Goal: Information Seeking & Learning: Learn about a topic

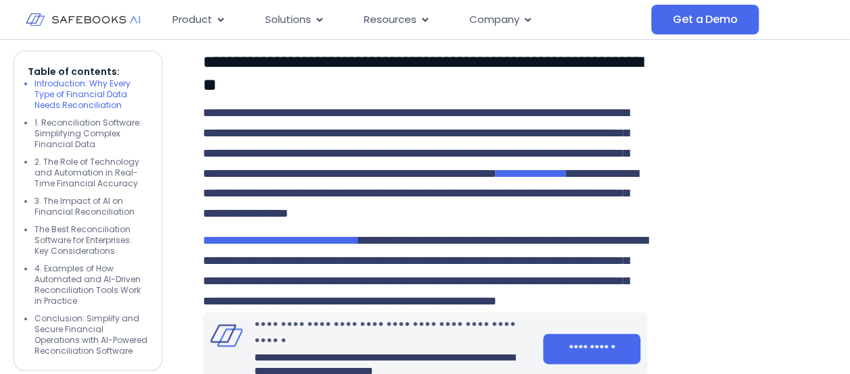
scroll to position [778, 0]
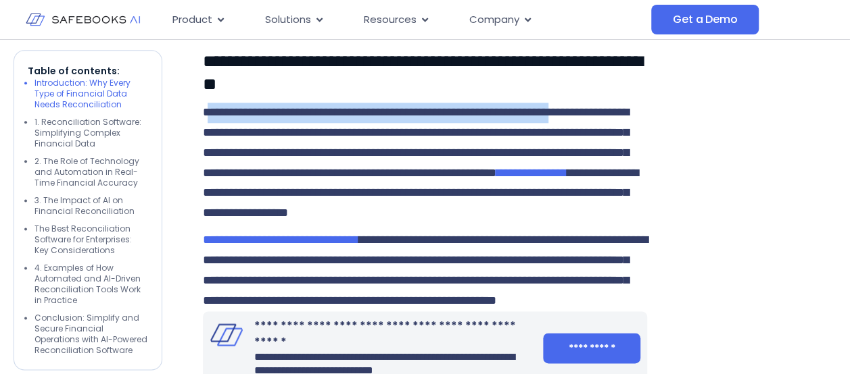
drag, startPoint x: 205, startPoint y: 109, endPoint x: 265, endPoint y: 141, distance: 67.1
click at [265, 141] on p "**********" at bounding box center [425, 163] width 444 height 121
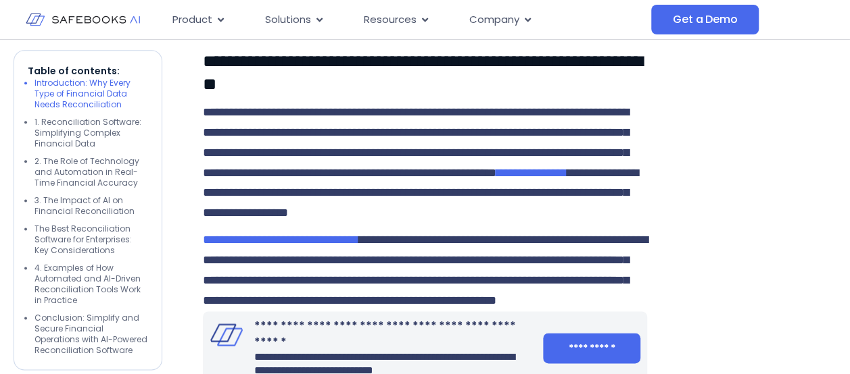
click at [268, 143] on p "**********" at bounding box center [425, 163] width 444 height 121
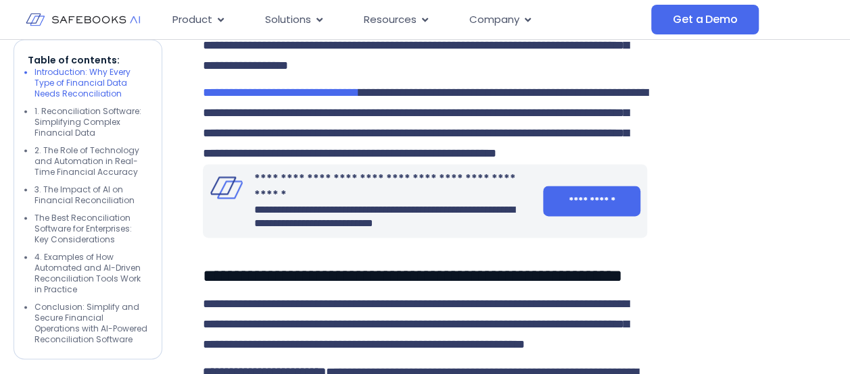
scroll to position [928, 0]
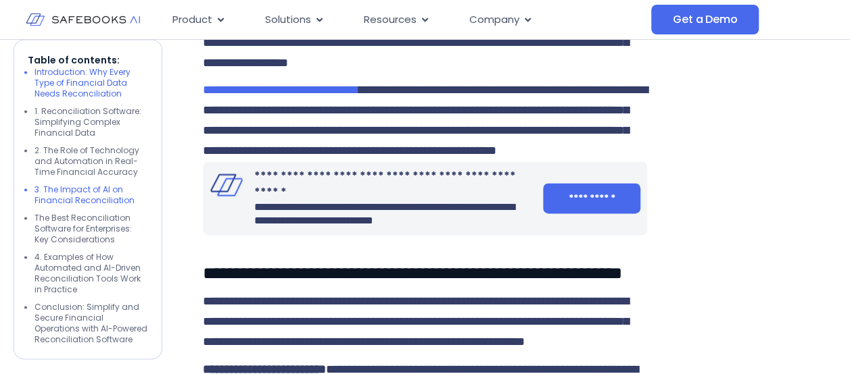
click at [99, 192] on li "3. The Impact of AI on Financial Reconciliation" at bounding box center [91, 196] width 114 height 22
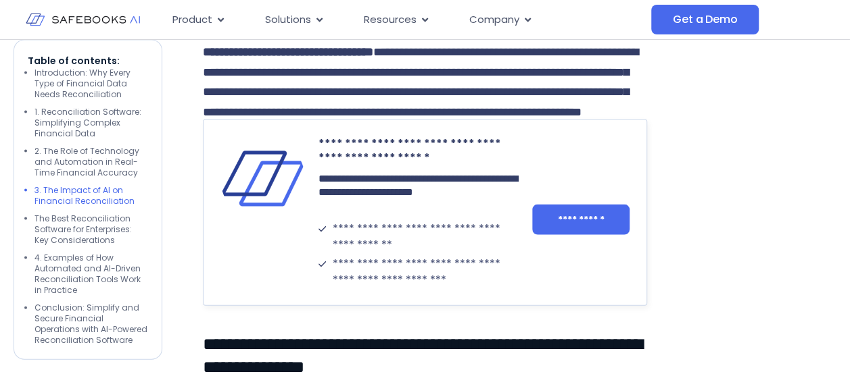
scroll to position [3878, 0]
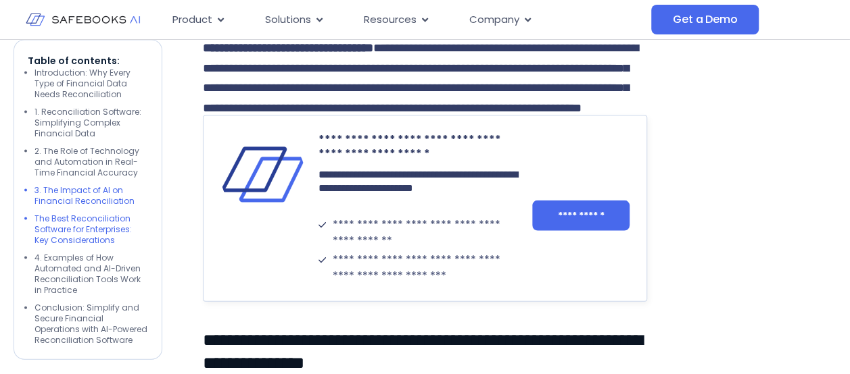
click at [89, 231] on li "The Best Reconciliation Software for Enterprises: Key Considerations" at bounding box center [91, 230] width 114 height 32
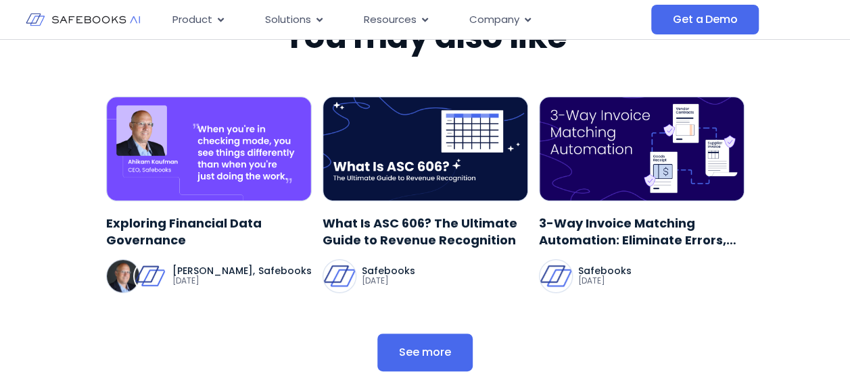
scroll to position [5261, 0]
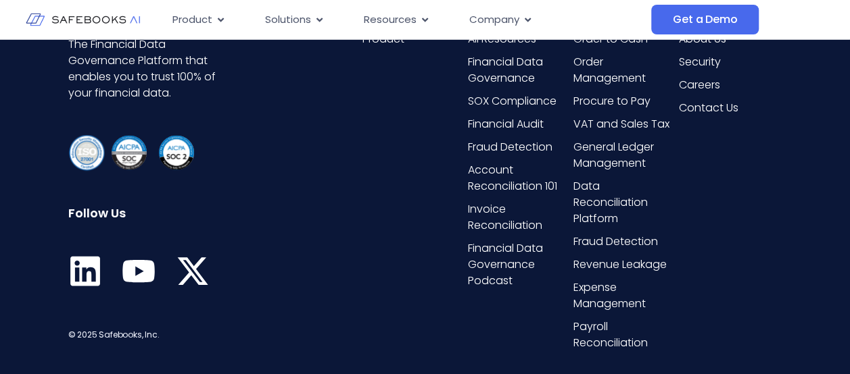
scroll to position [6266, 0]
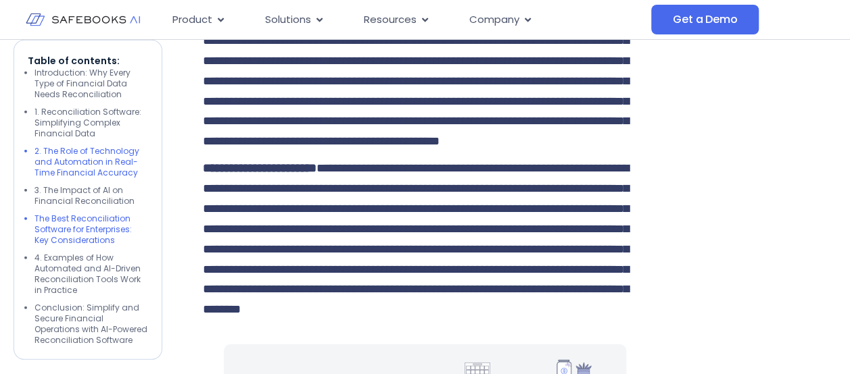
click at [95, 164] on li "2. The Role of Technology and Automation in Real-Time Financial Accuracy" at bounding box center [91, 162] width 114 height 32
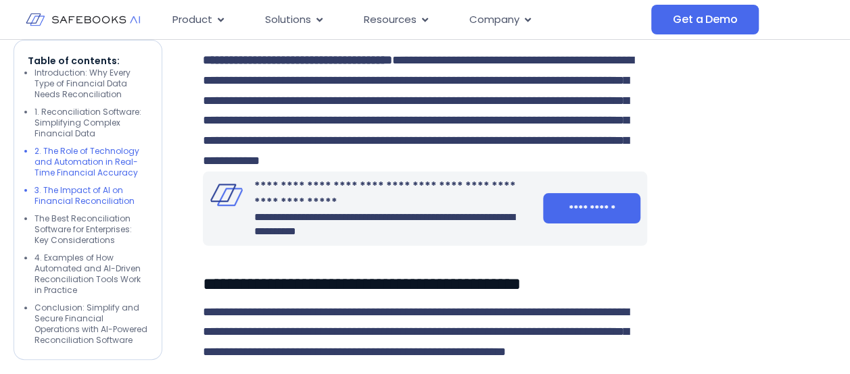
click at [101, 189] on li "3. The Impact of AI on Financial Reconciliation" at bounding box center [91, 196] width 114 height 22
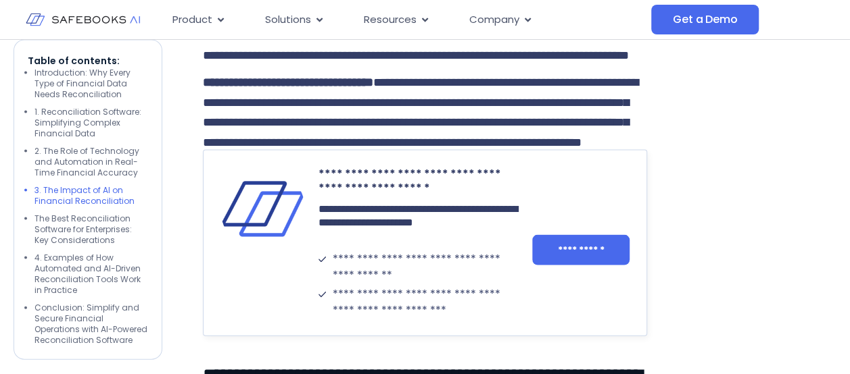
scroll to position [3844, 0]
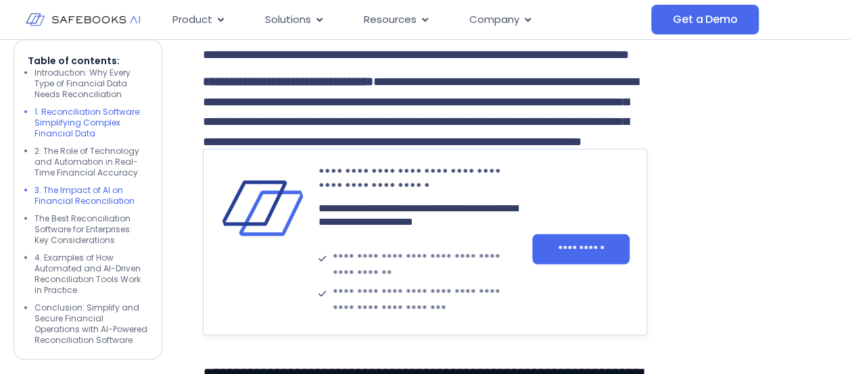
click at [92, 126] on li "1. Reconciliation Software: Simplifying Complex Financial Data" at bounding box center [91, 123] width 114 height 32
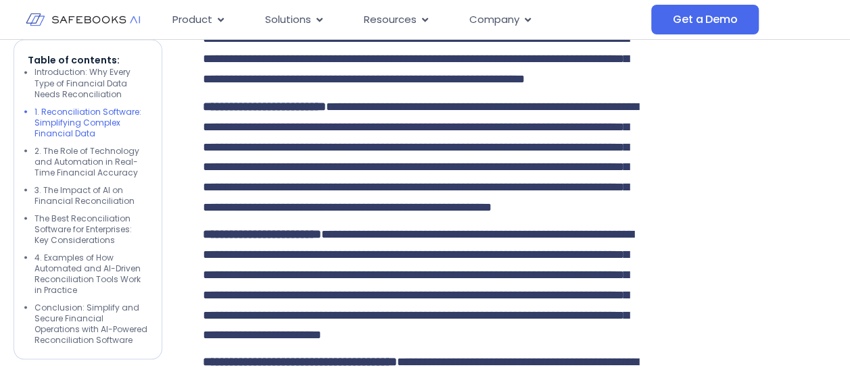
click at [92, 126] on li "1. Reconciliation Software: Simplifying Complex Financial Data" at bounding box center [91, 123] width 114 height 32
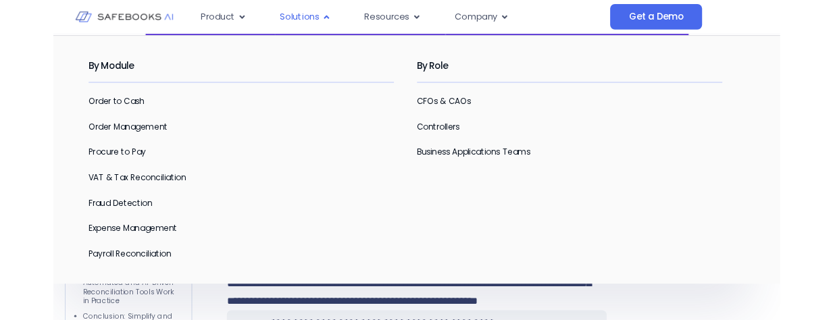
scroll to position [714, 0]
